Goal: Task Accomplishment & Management: Manage account settings

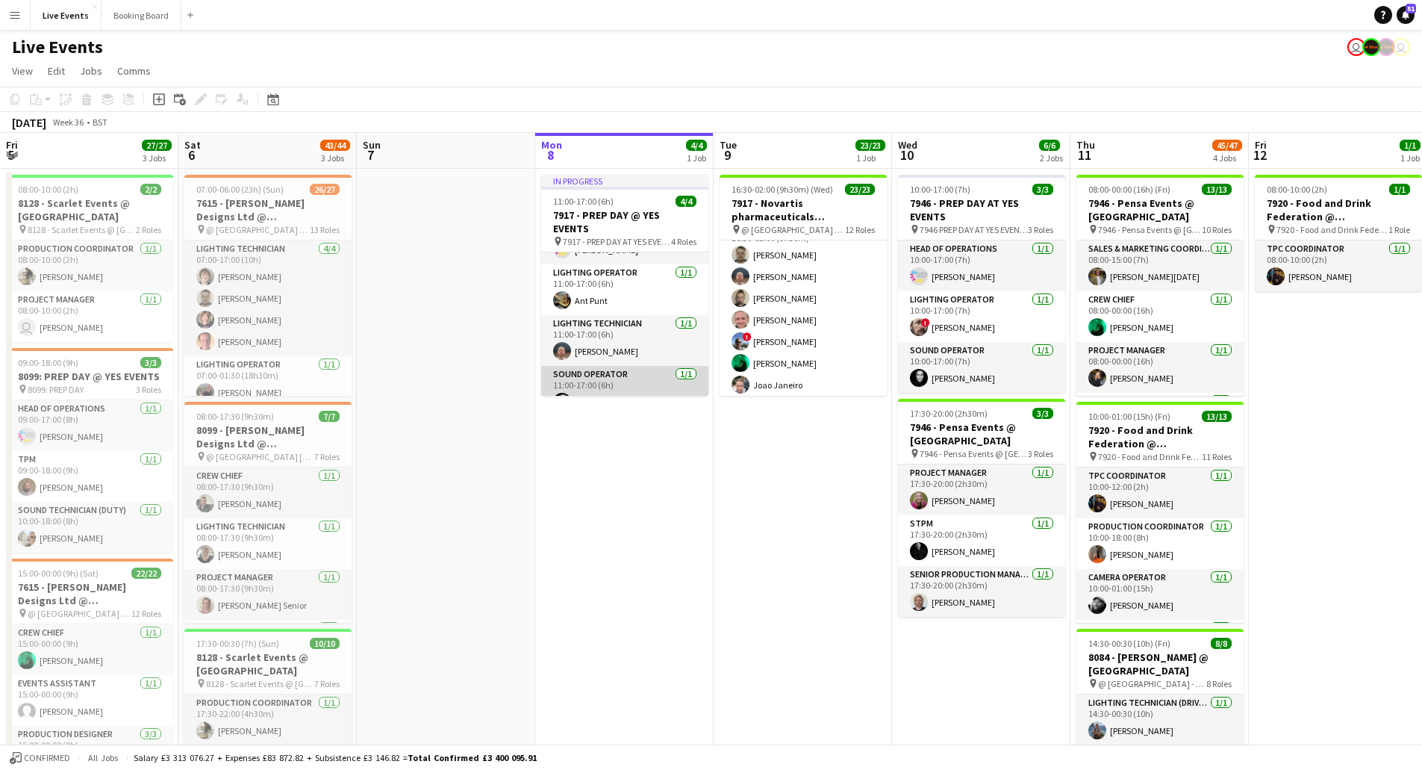
scroll to position [46, 0]
click at [575, 375] on app-card-role "Sound Operator [DATE] 11:00-17:00 (6h) [PERSON_NAME]" at bounding box center [624, 383] width 167 height 51
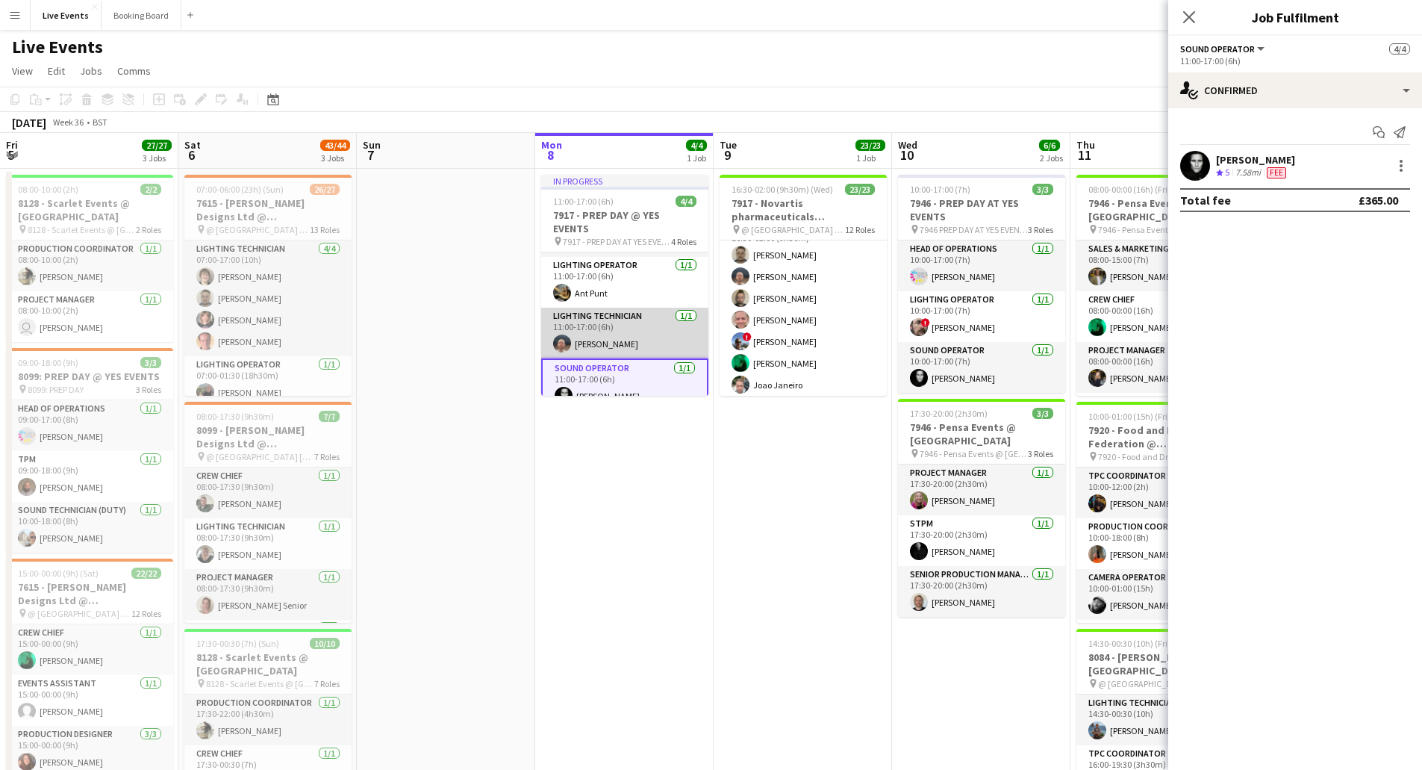
click at [588, 314] on app-card-role "Lighting Technician [DATE] 11:00-17:00 (6h) [PERSON_NAME]" at bounding box center [624, 333] width 167 height 51
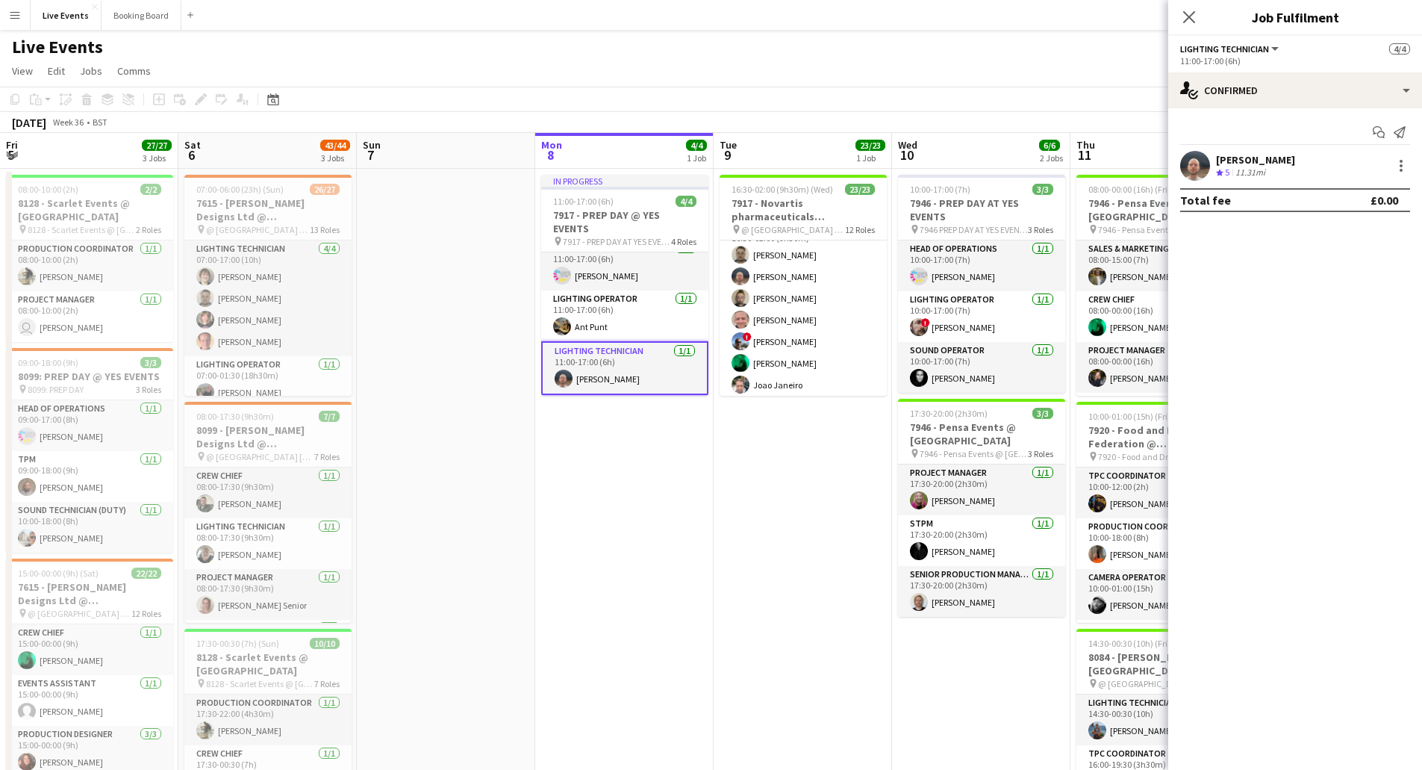
scroll to position [12, 0]
click at [612, 295] on app-card-role "Lighting Operator [DATE] 11:00-17:00 (6h) Ant Punt" at bounding box center [624, 316] width 167 height 51
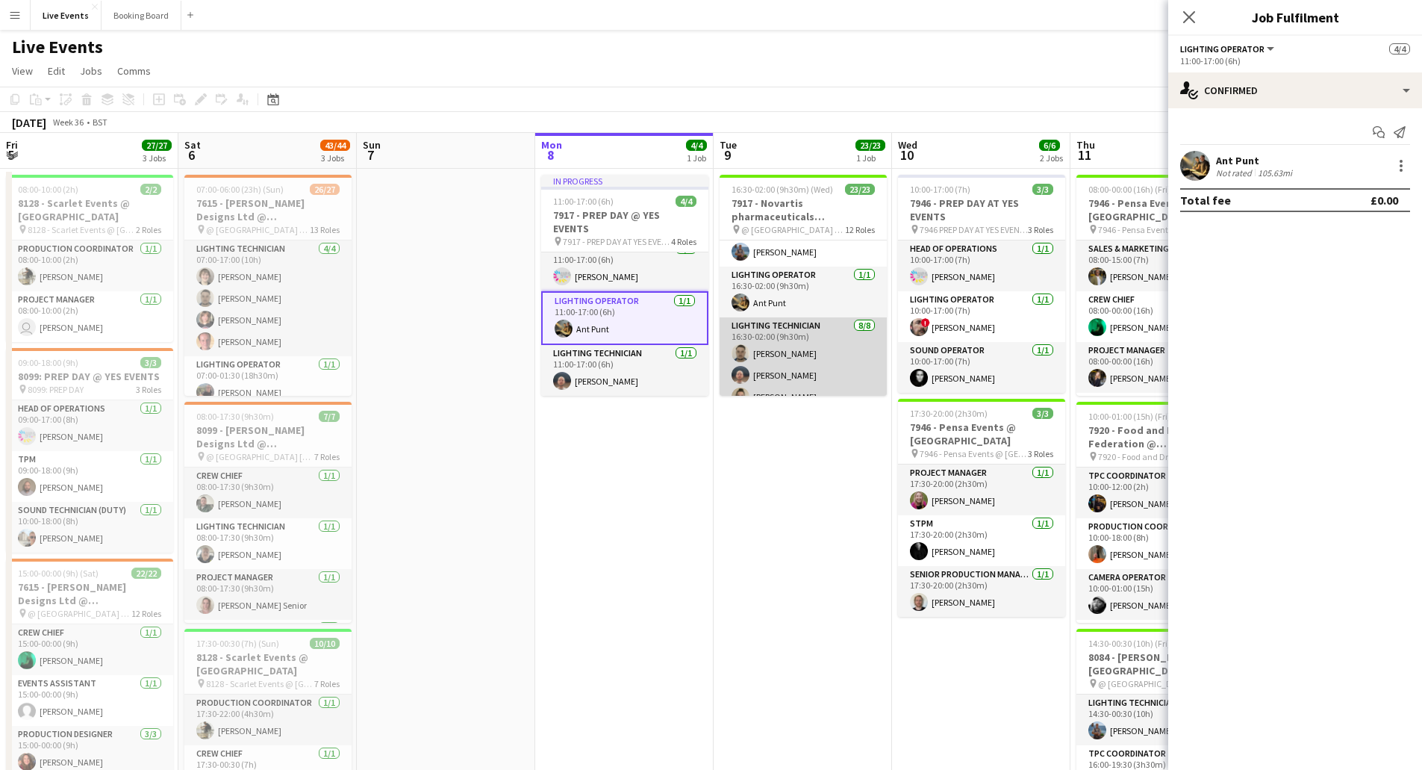
scroll to position [0, 0]
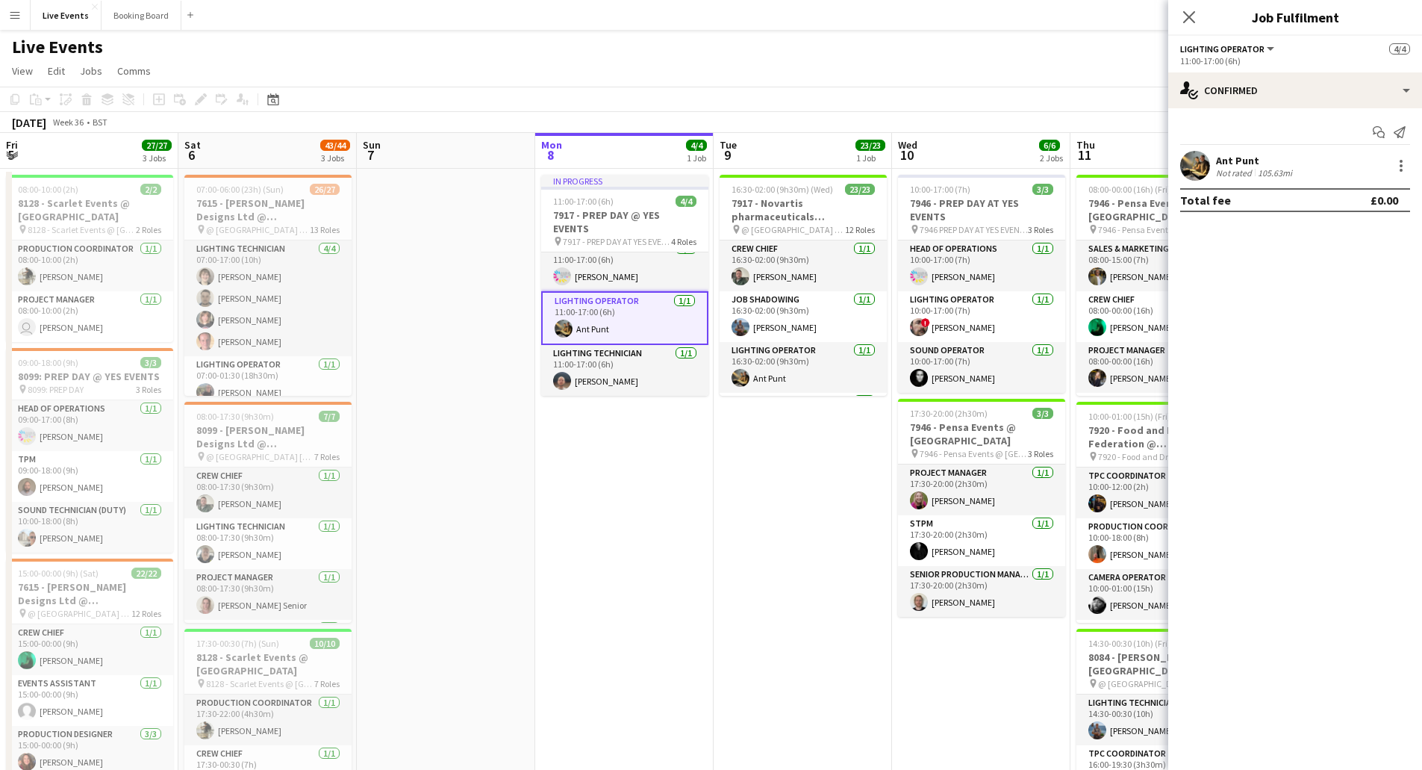
click at [777, 549] on app-date-cell "16:30-02:00 (9h30m) (Wed) 23/23 7917 - Novartis pharmaceuticals Corporation @ […" at bounding box center [803, 638] width 178 height 938
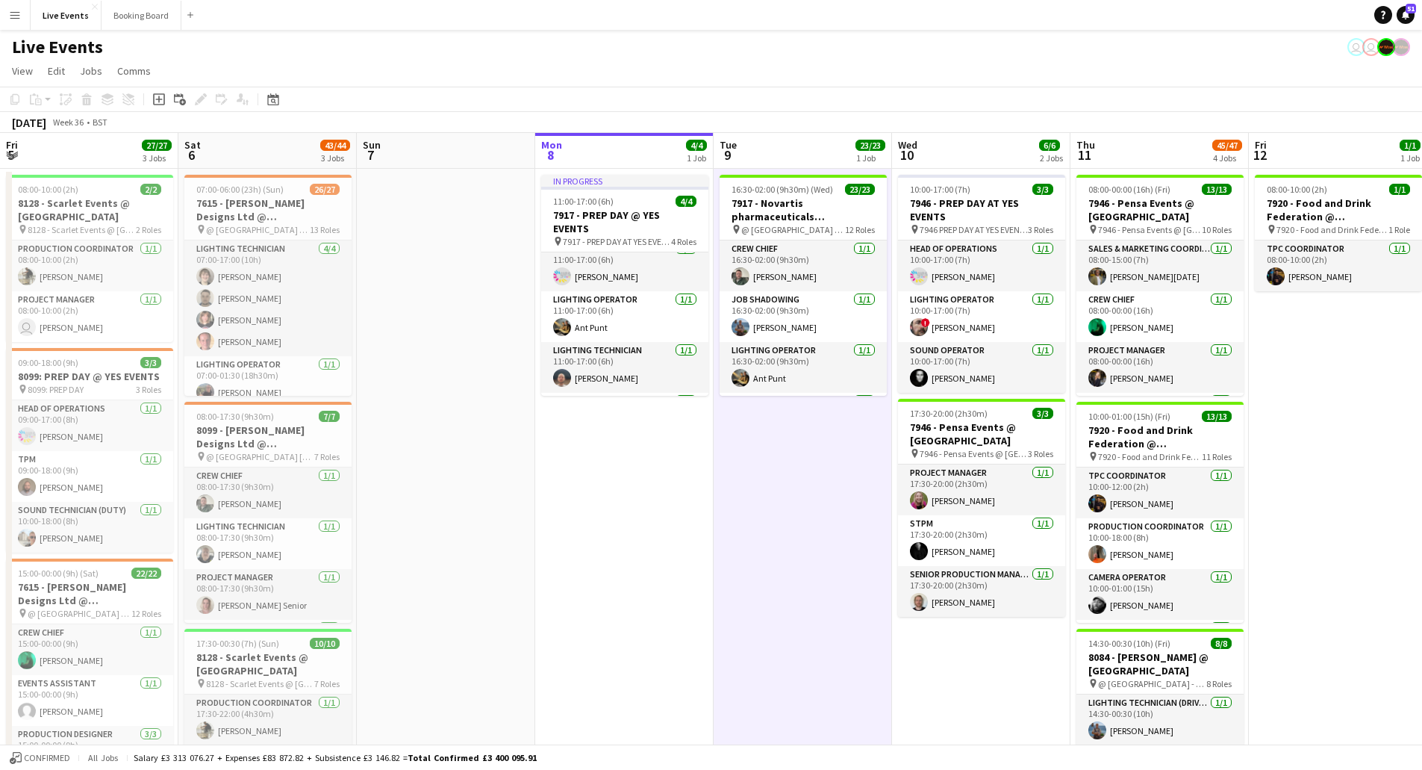
click at [980, 50] on div "Live Events user user" at bounding box center [711, 44] width 1422 height 28
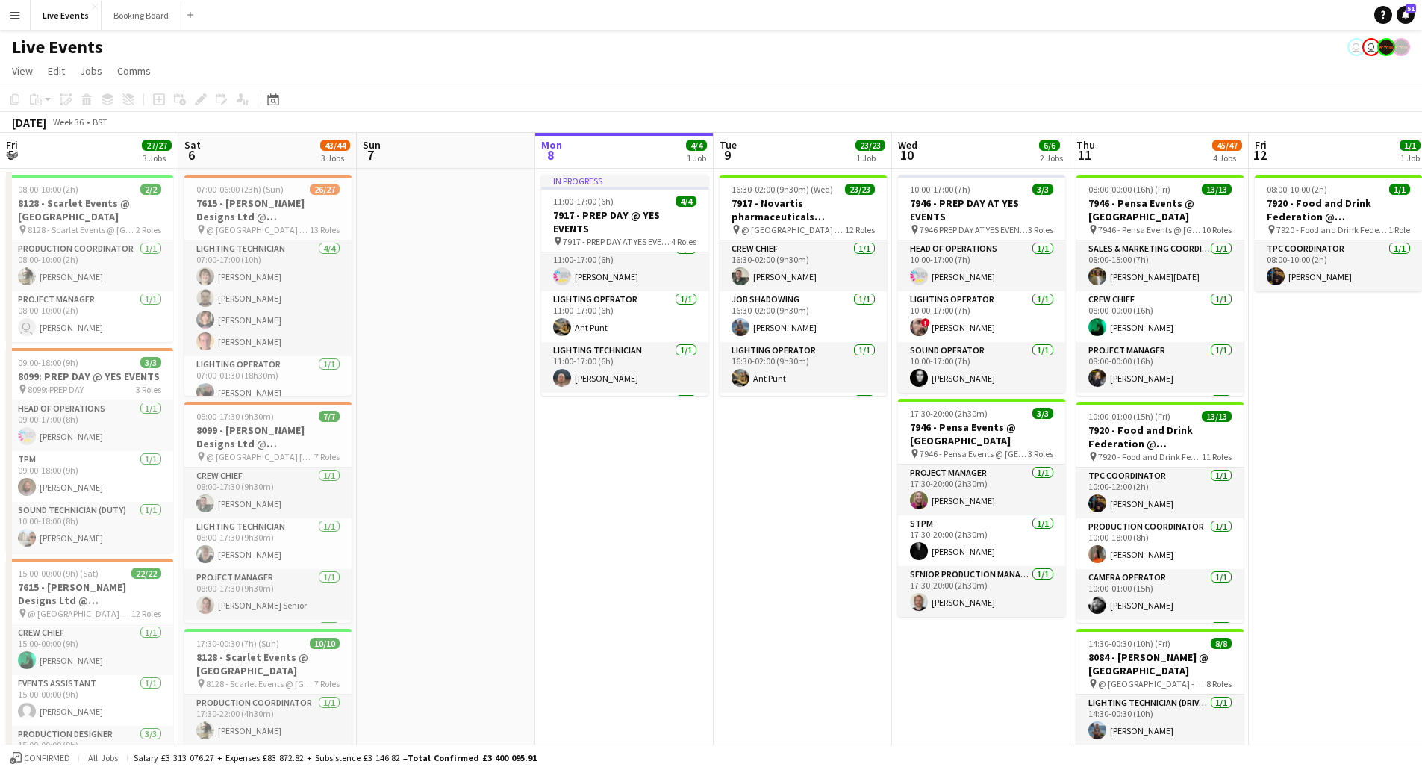
click at [755, 151] on app-board-header-date "Tue 9 23/23 1 Job" at bounding box center [803, 151] width 178 height 36
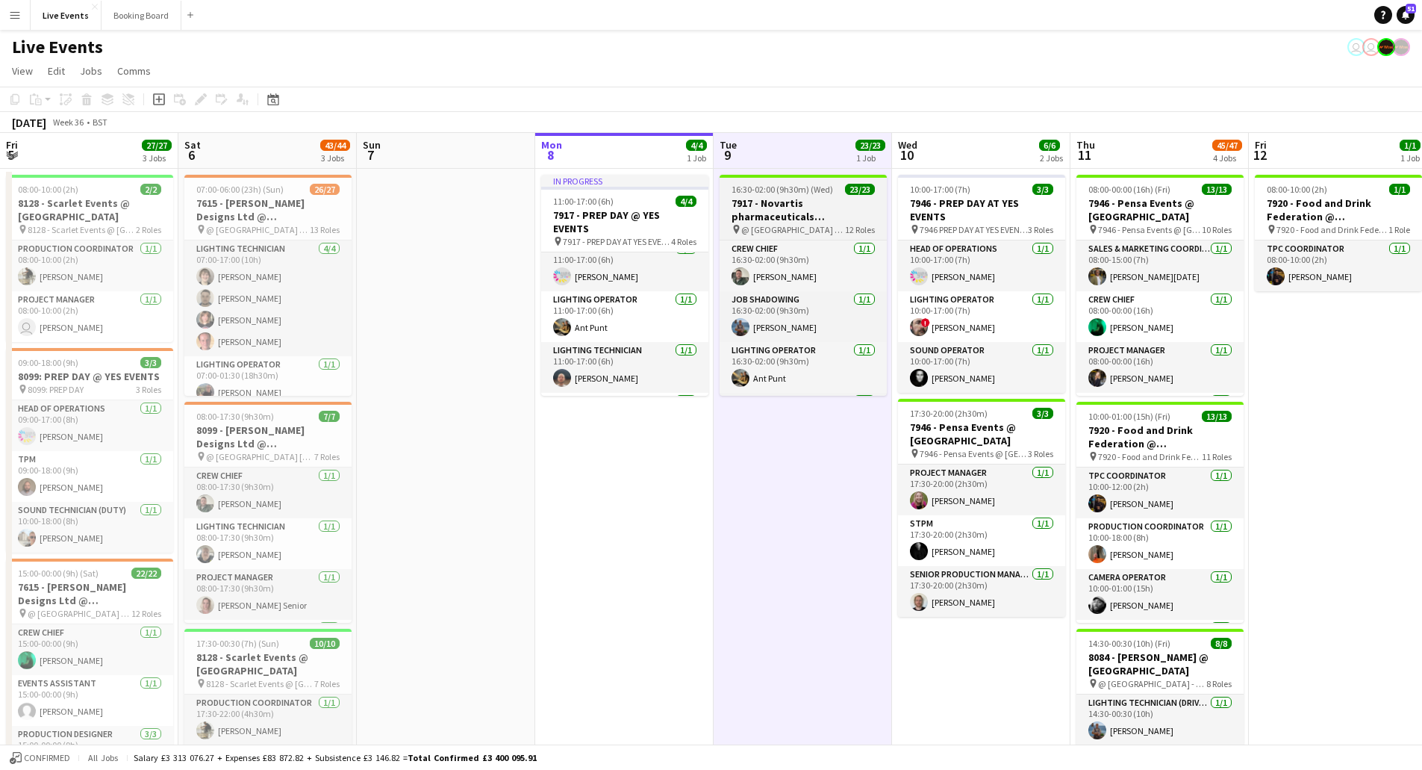
click at [744, 199] on h3 "7917 - Novartis pharmaceuticals Corporation @ [GEOGRAPHIC_DATA]" at bounding box center [803, 209] width 167 height 27
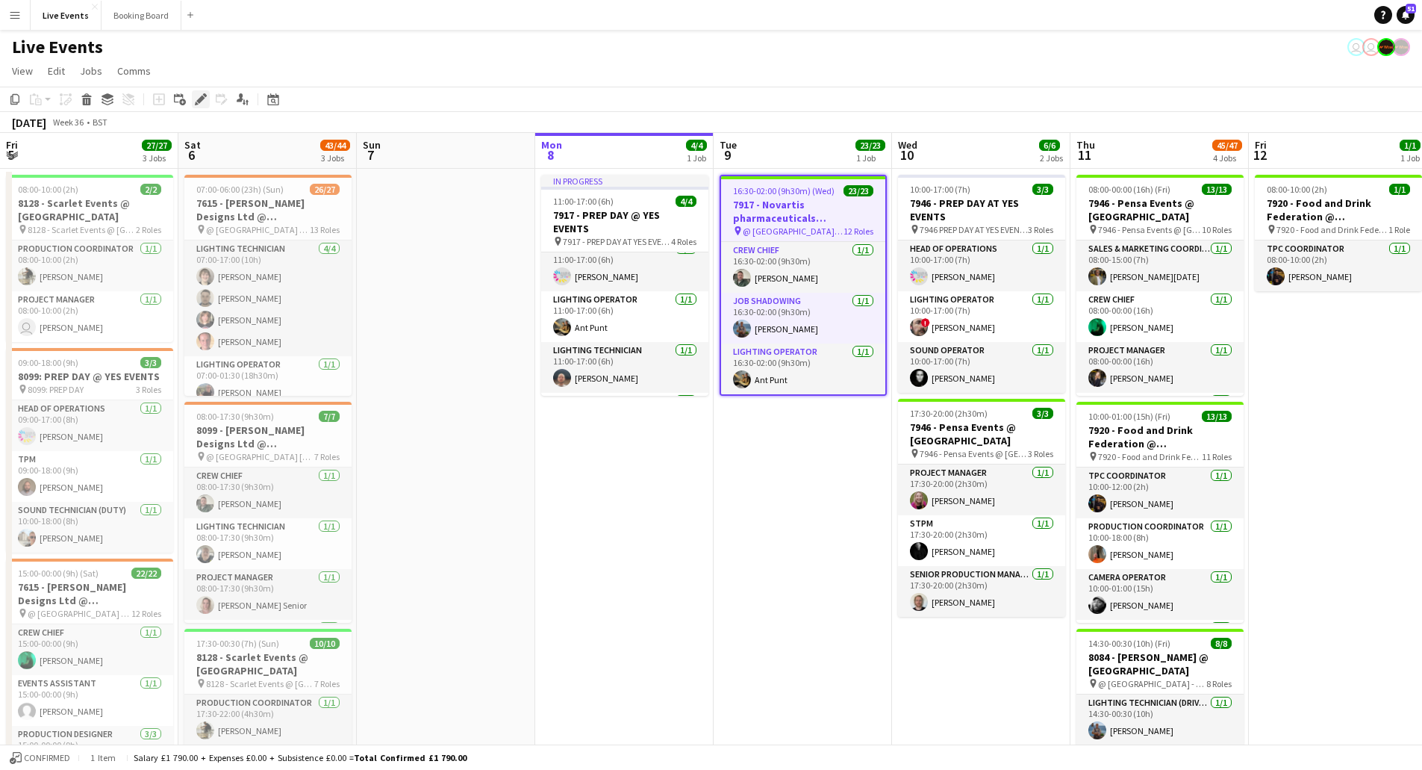
click at [202, 98] on icon at bounding box center [200, 100] width 8 height 8
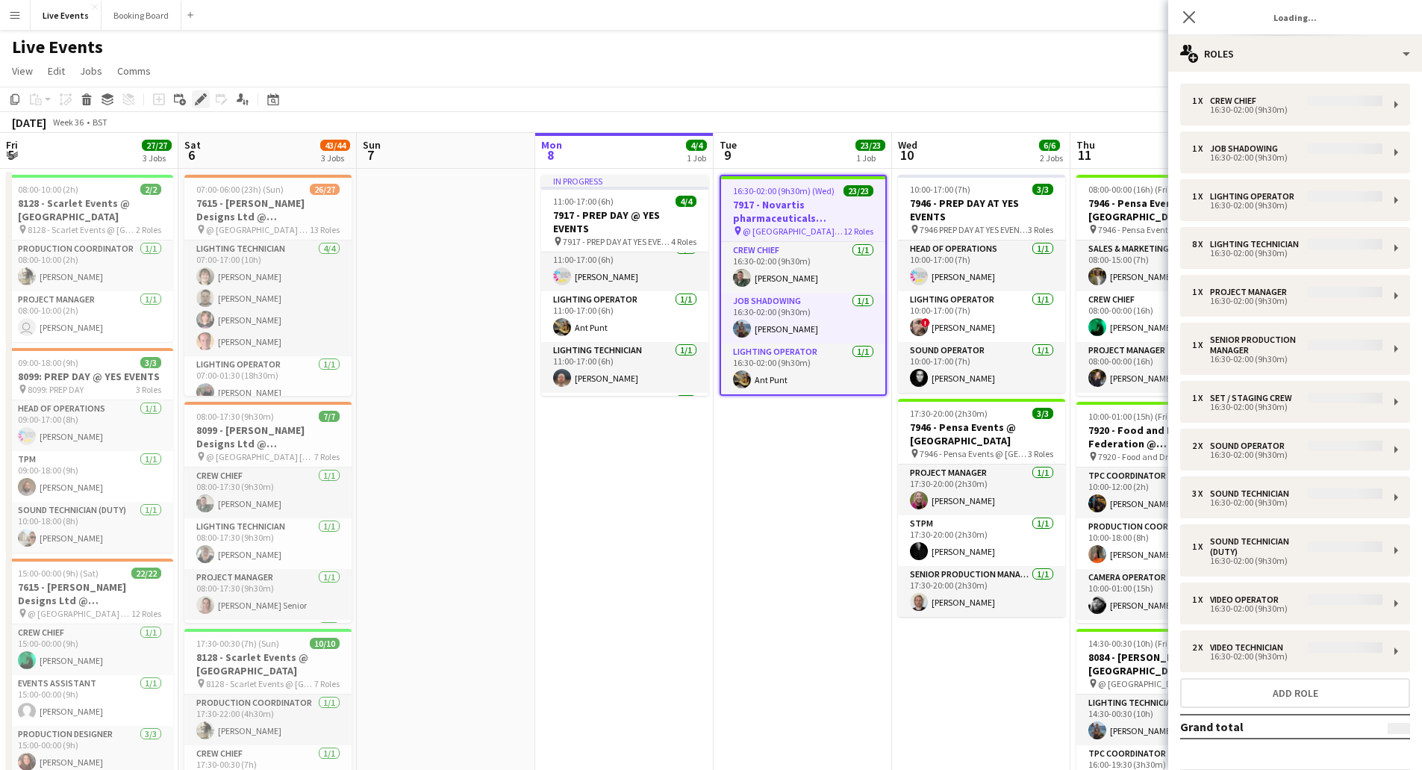
type input "**********"
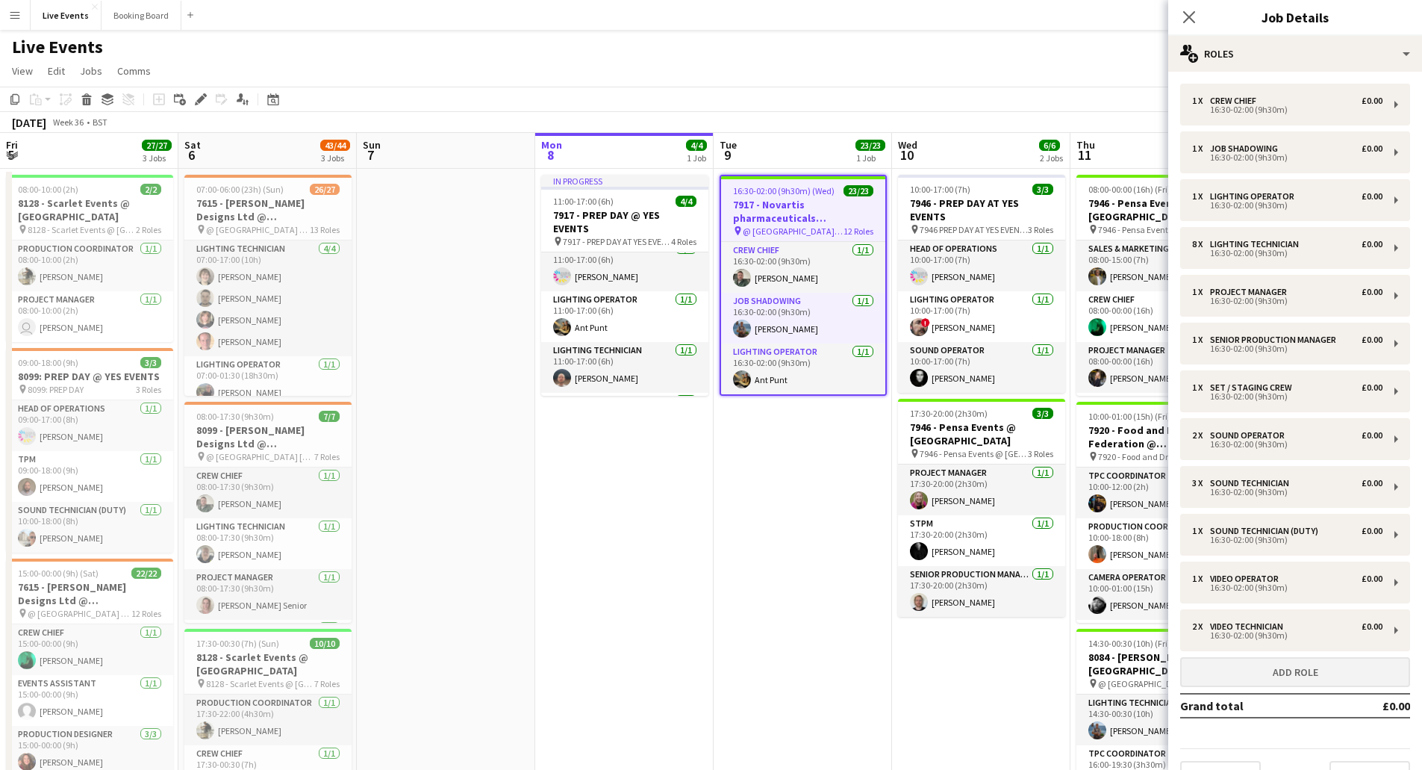
scroll to position [33, 0]
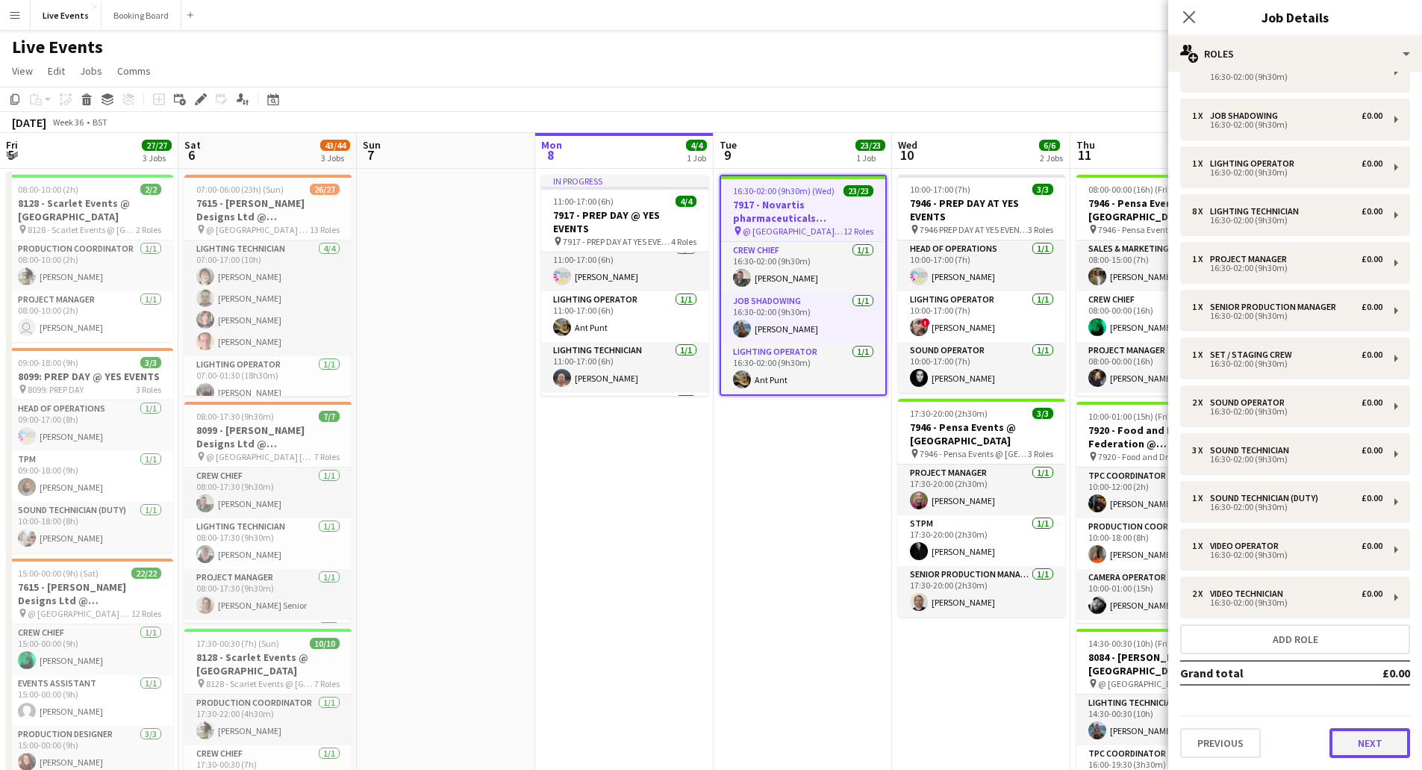
click at [1350, 744] on button "Next" at bounding box center [1369, 743] width 81 height 30
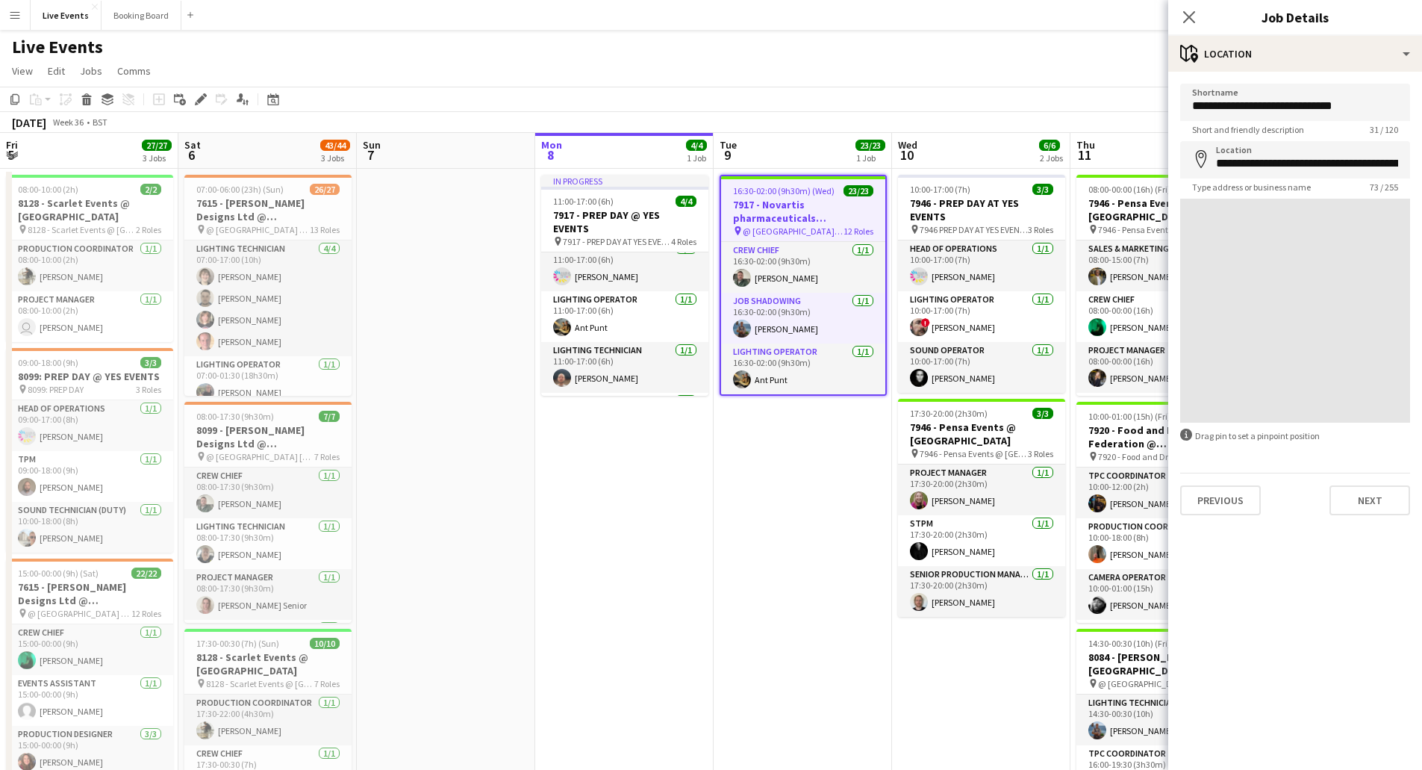
scroll to position [0, 0]
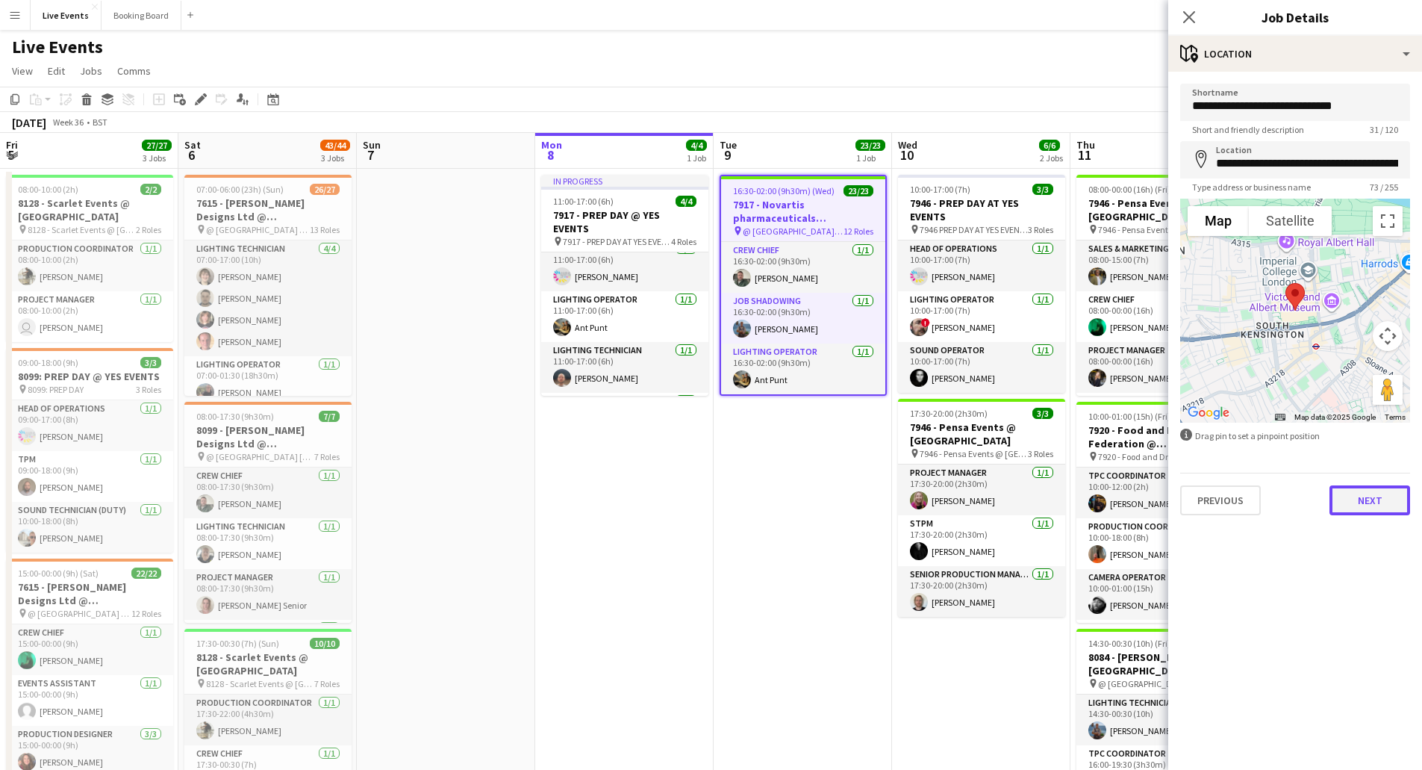
click at [1362, 508] on button "Next" at bounding box center [1369, 500] width 81 height 30
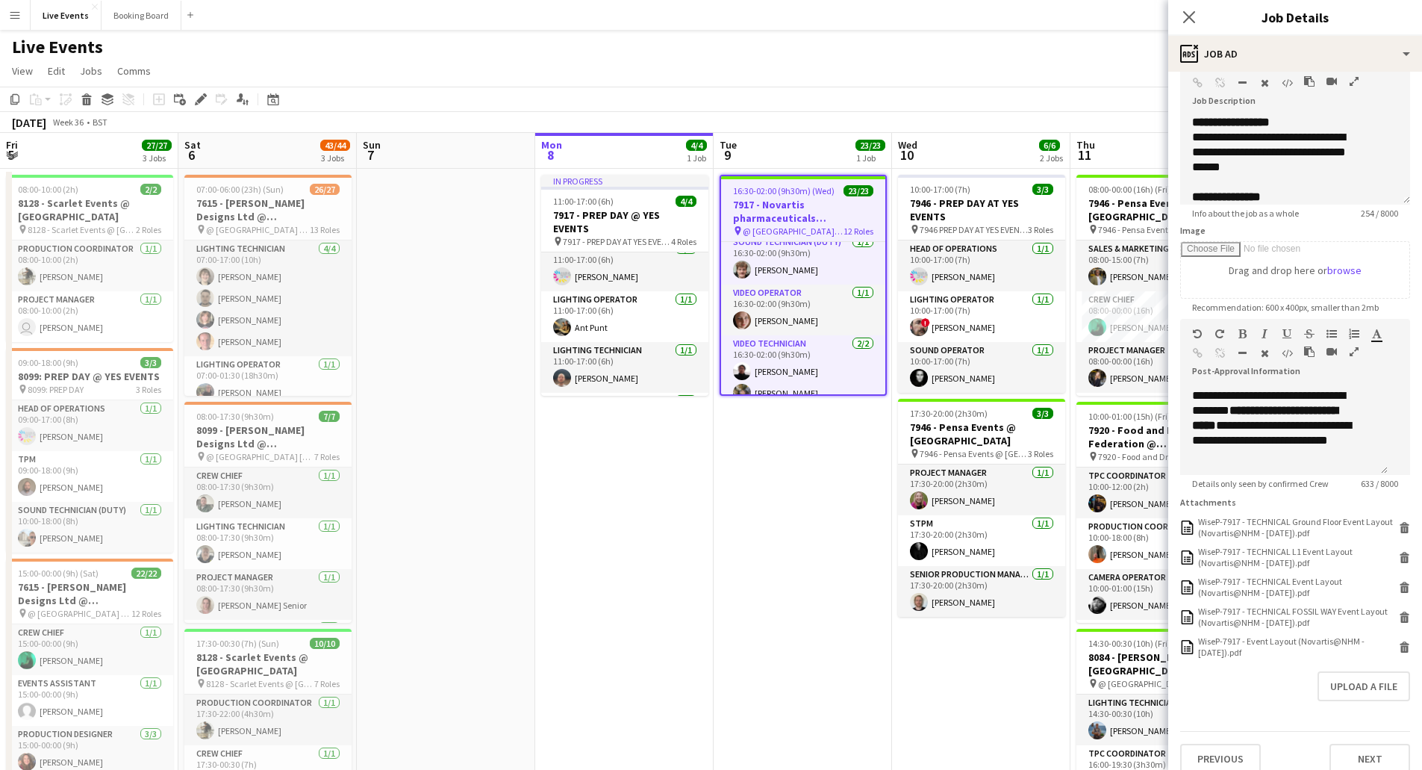
scroll to position [695, 0]
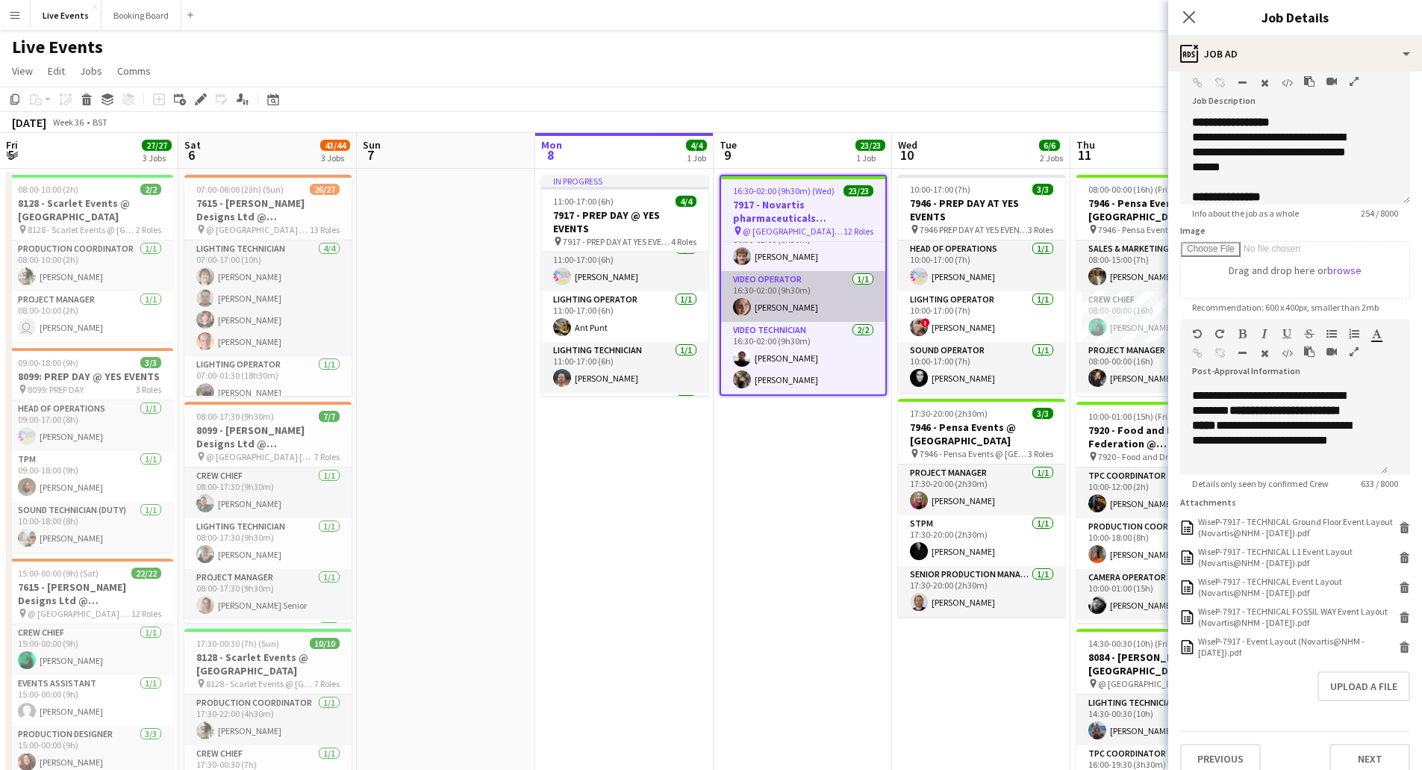
click at [773, 306] on app-card-role "Video Operator [DATE] 16:30-02:00 (9h30m) [PERSON_NAME]" at bounding box center [803, 296] width 164 height 51
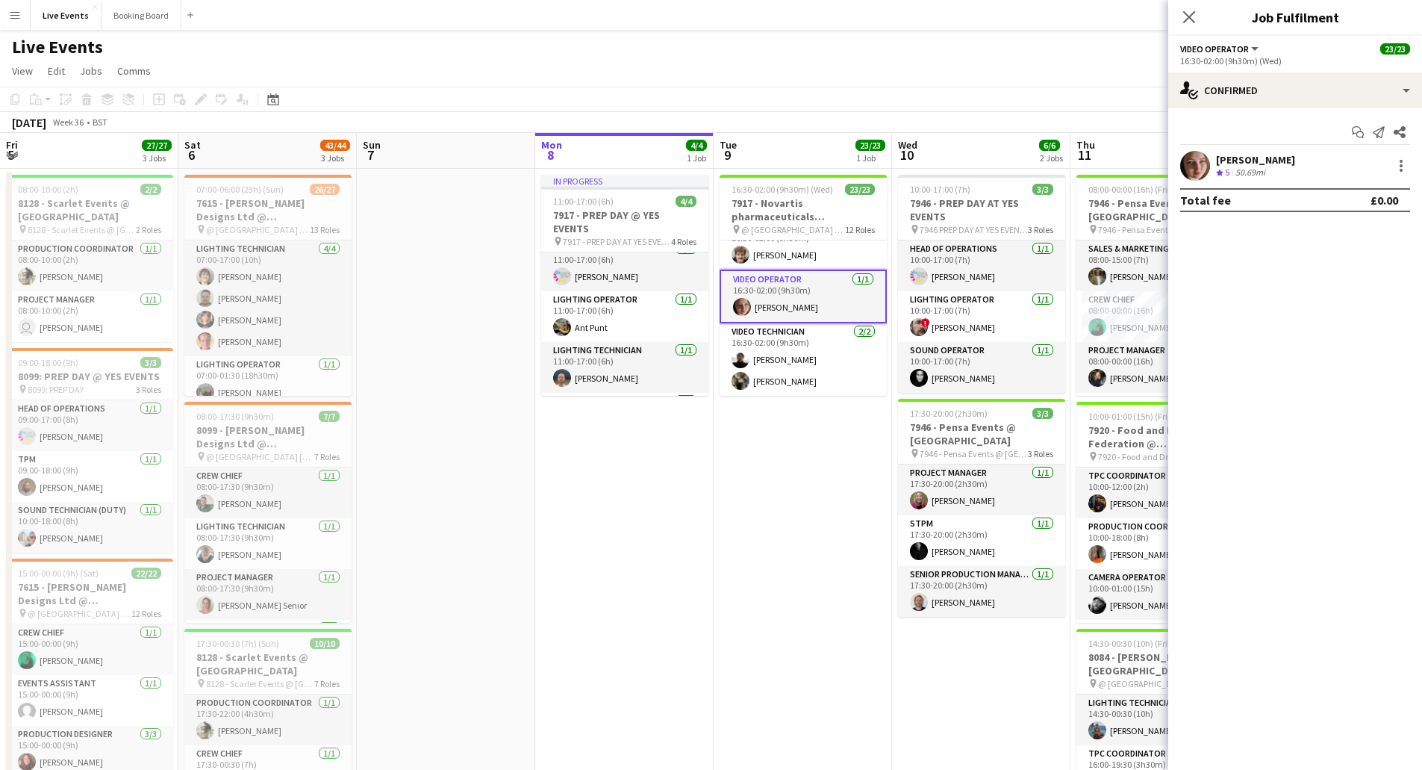
click at [1194, 166] on app-user-avatar at bounding box center [1195, 166] width 30 height 30
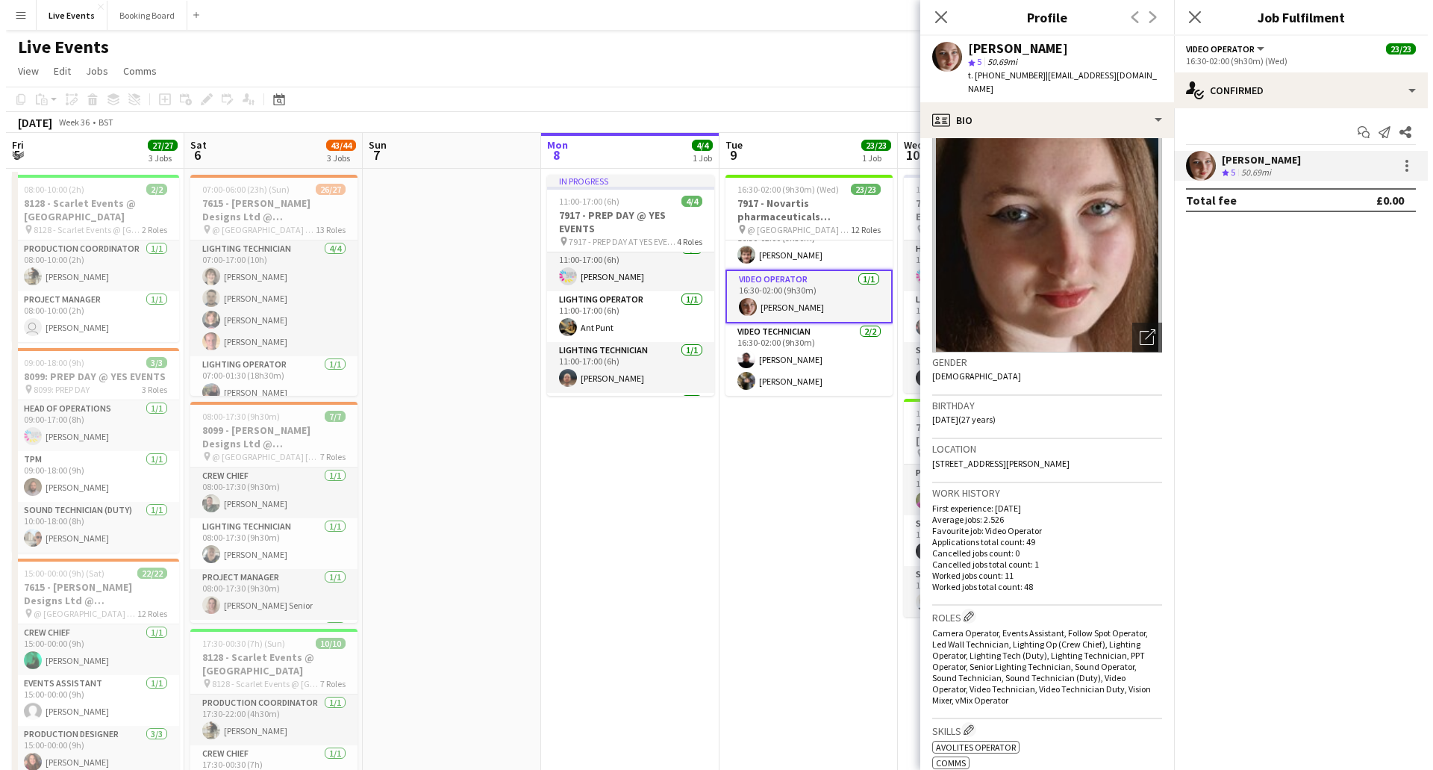
scroll to position [0, 0]
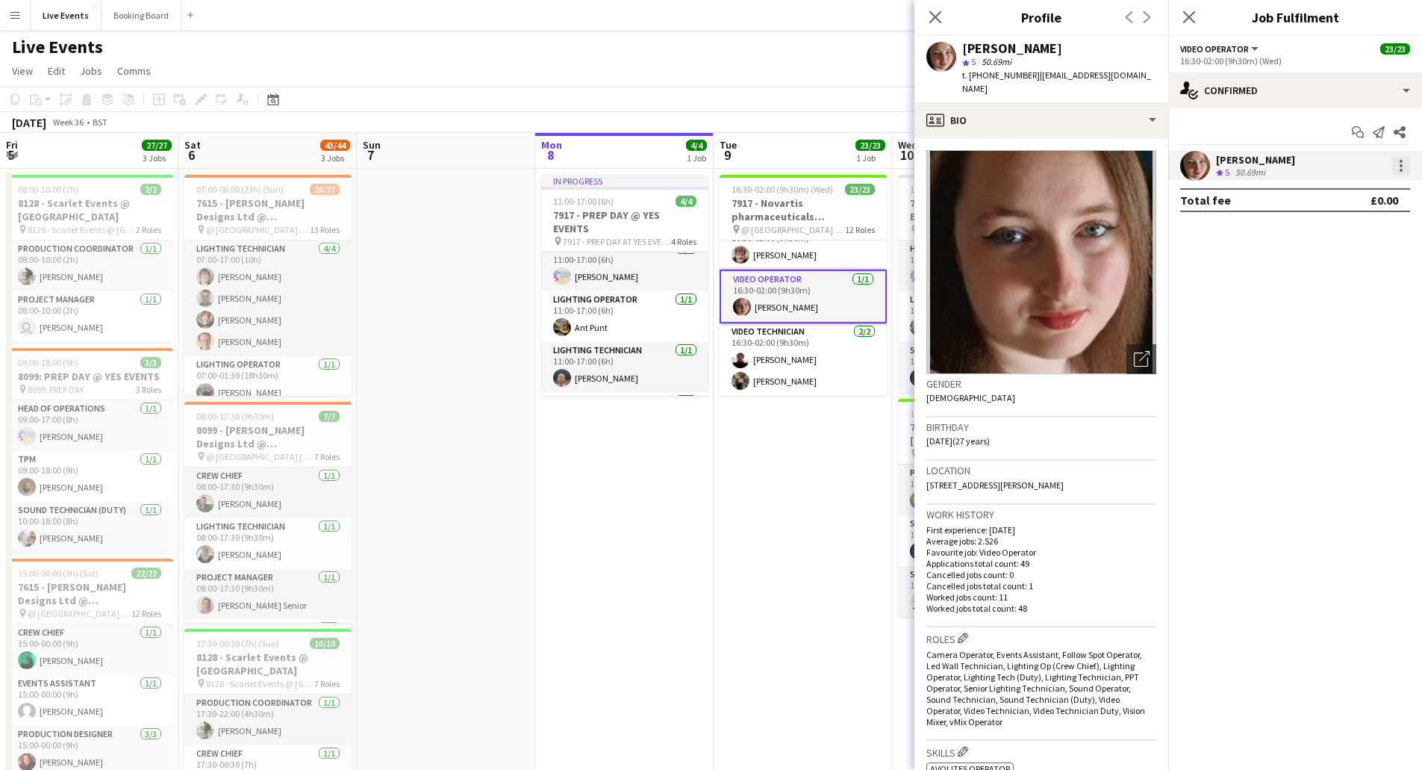
click at [1396, 168] on div at bounding box center [1401, 166] width 18 height 18
click at [1228, 278] on div at bounding box center [711, 385] width 1422 height 770
click at [932, 19] on icon at bounding box center [935, 17] width 14 height 14
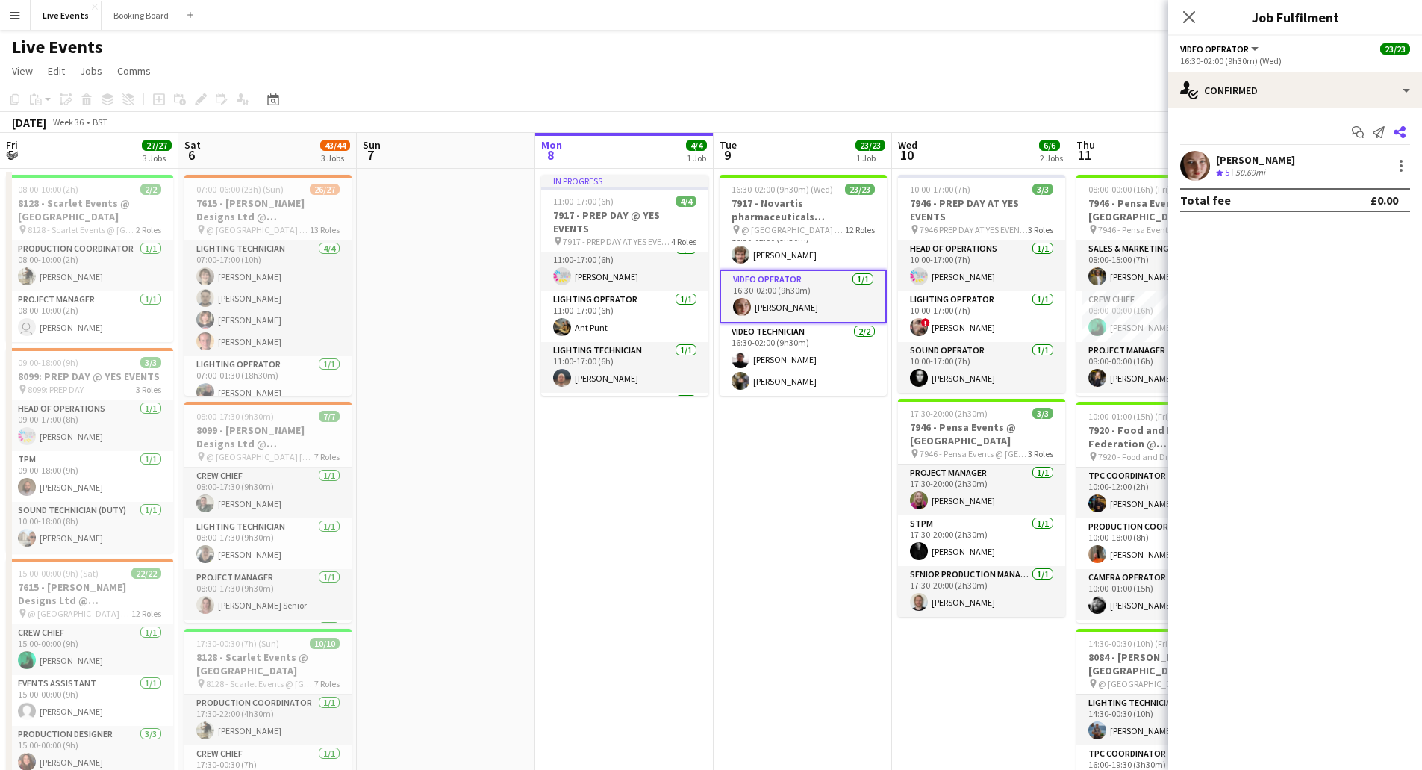
click at [1399, 134] on icon at bounding box center [1400, 132] width 12 height 12
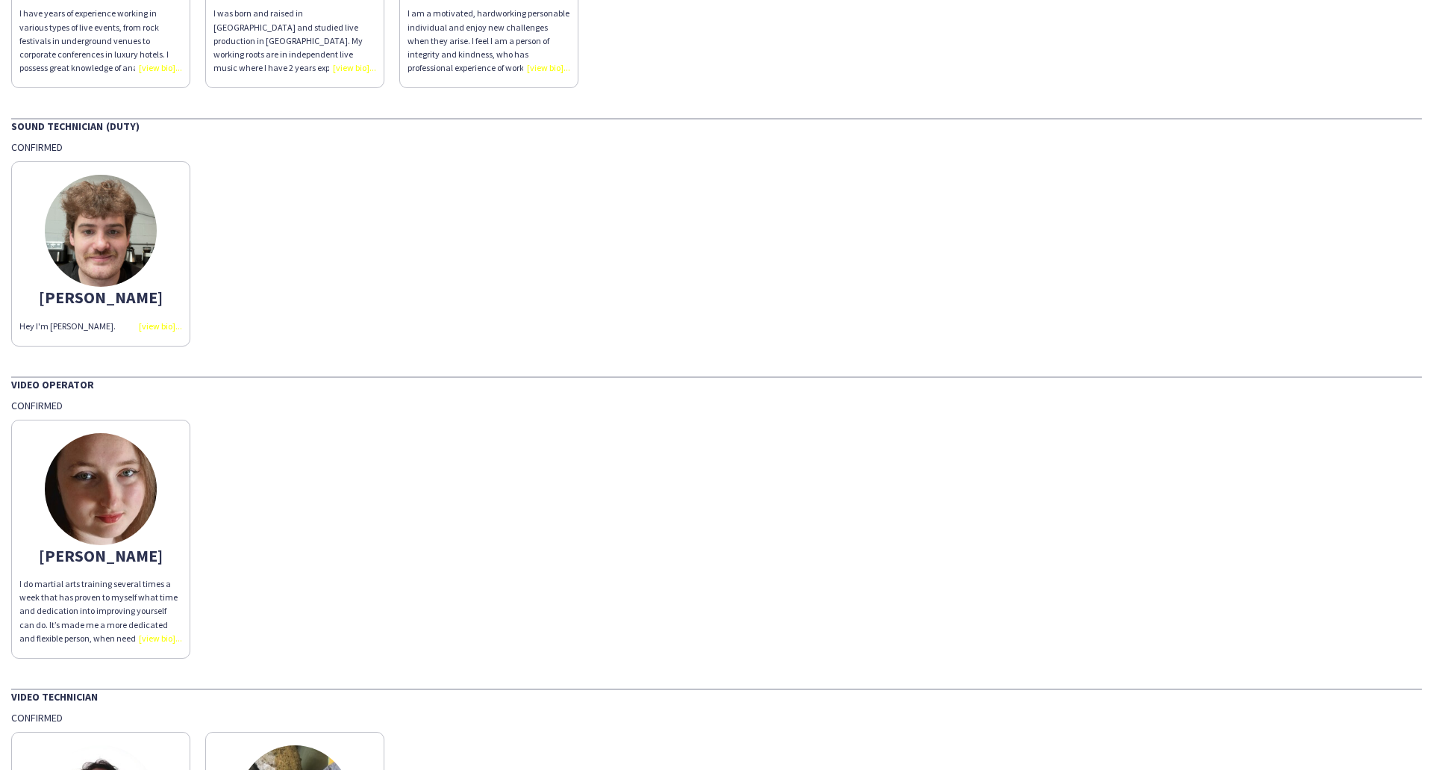
scroll to position [2799, 0]
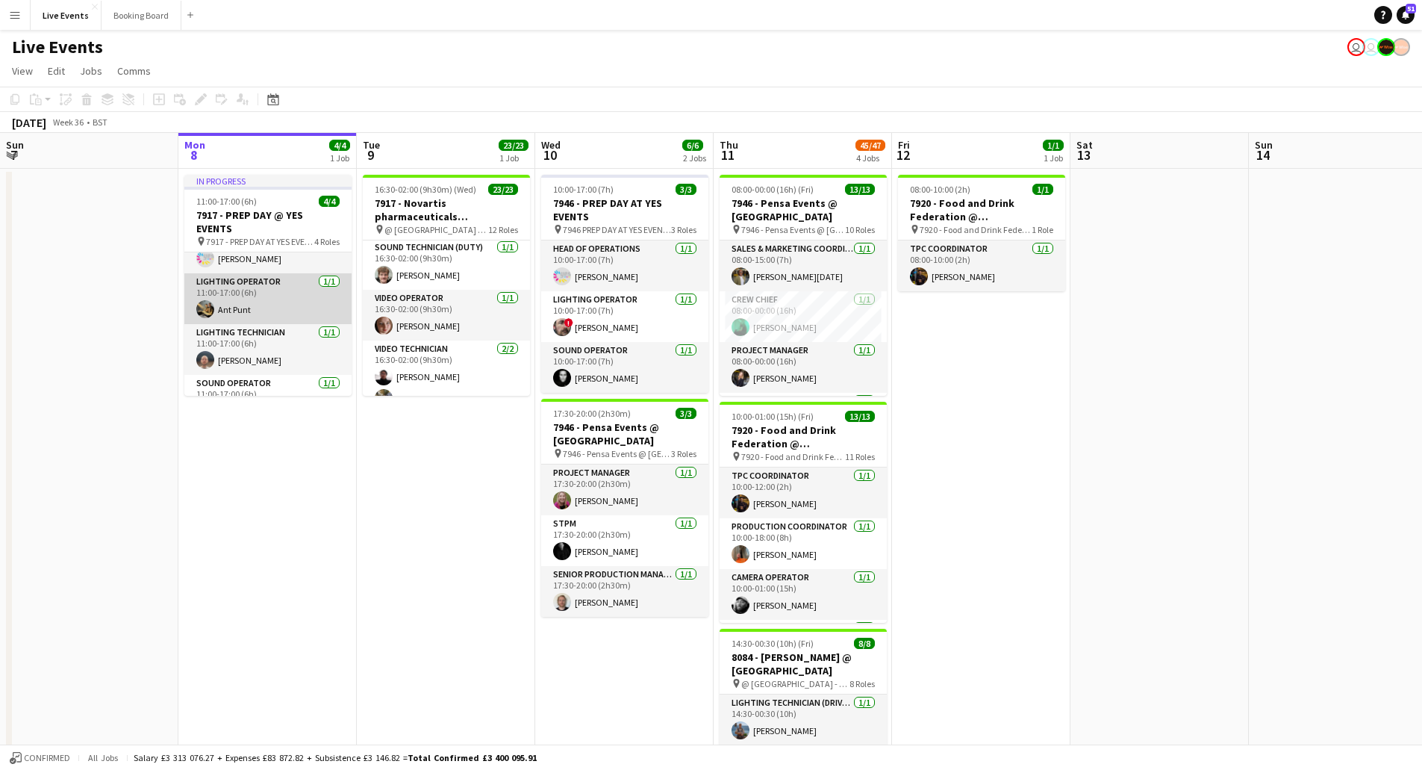
scroll to position [46, 0]
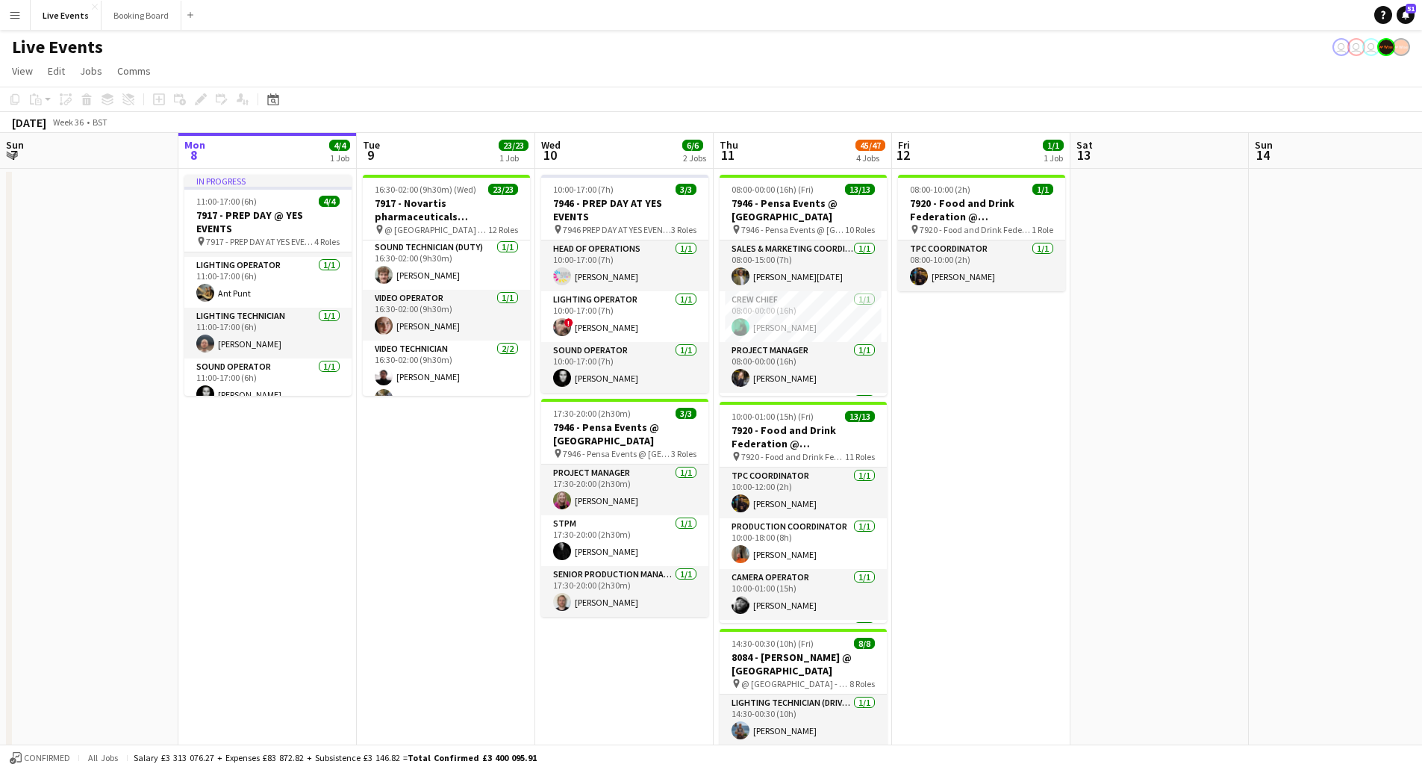
click at [841, 747] on div "Confirmed All jobs Salary £3 313 076.27 + Expenses £83 872.82 + Subsistence £3 …" at bounding box center [711, 756] width 1422 height 25
